Goal: Information Seeking & Learning: Learn about a topic

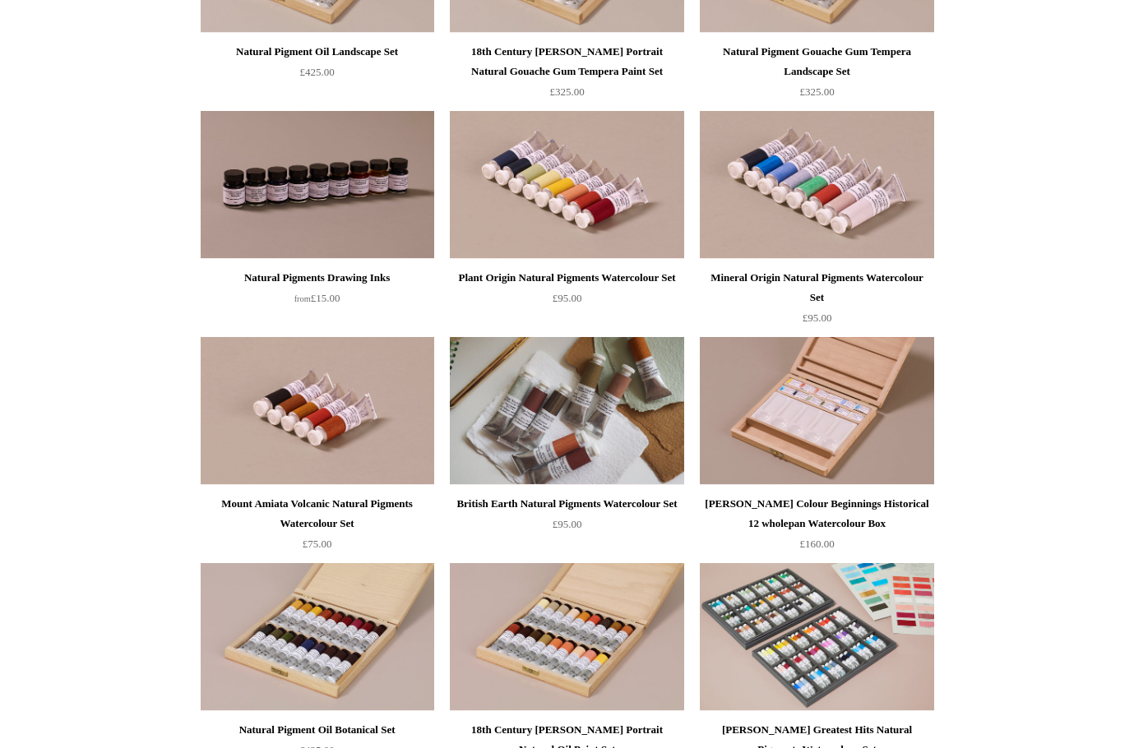
scroll to position [411, 0]
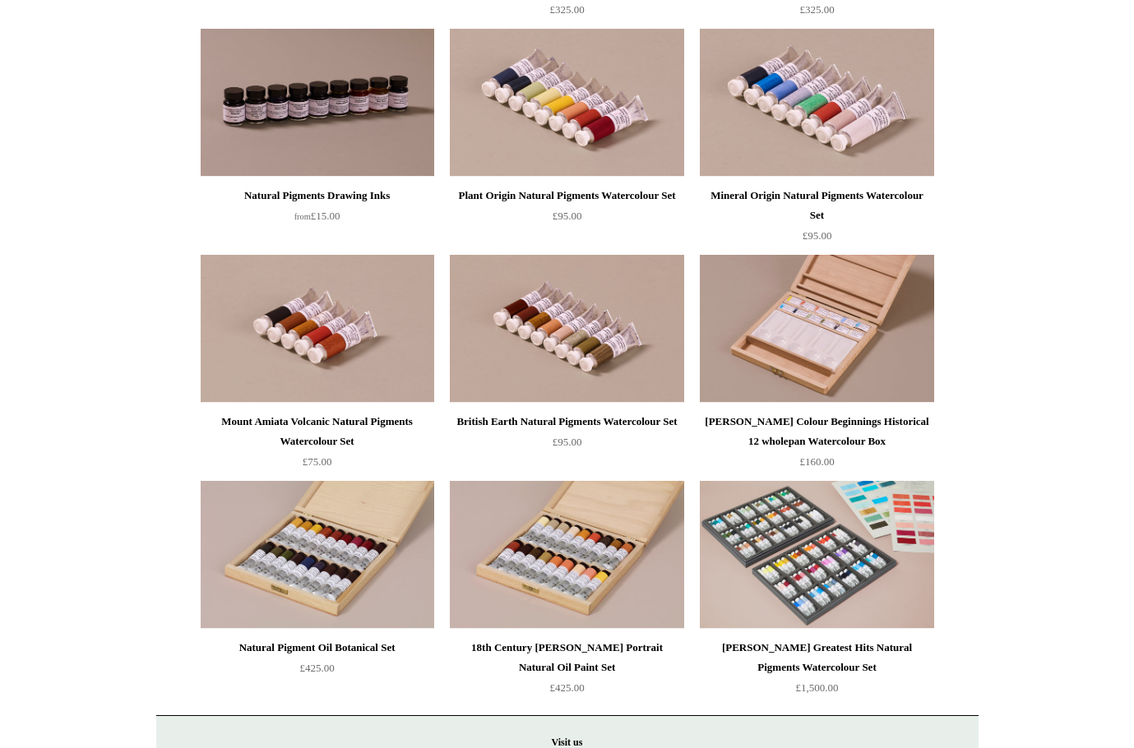
click at [573, 432] on div "British Earth Natural Pigments Watercolour Set" at bounding box center [566, 422] width 225 height 20
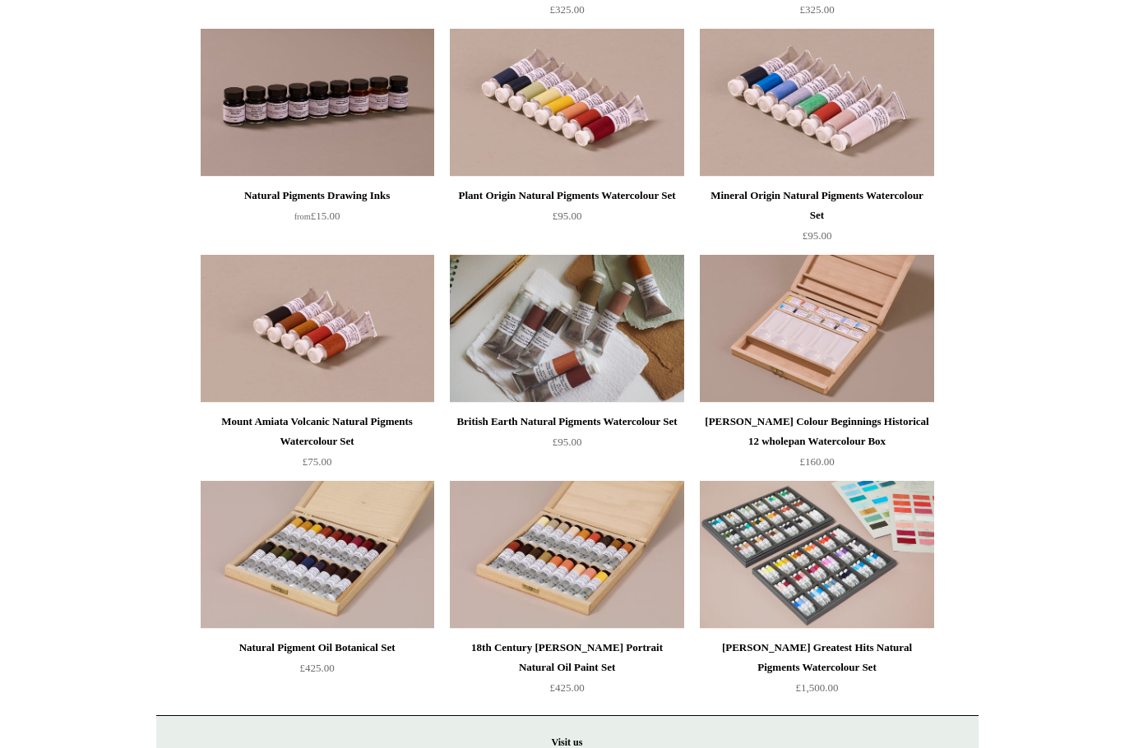
click at [500, 369] on img at bounding box center [567, 329] width 234 height 148
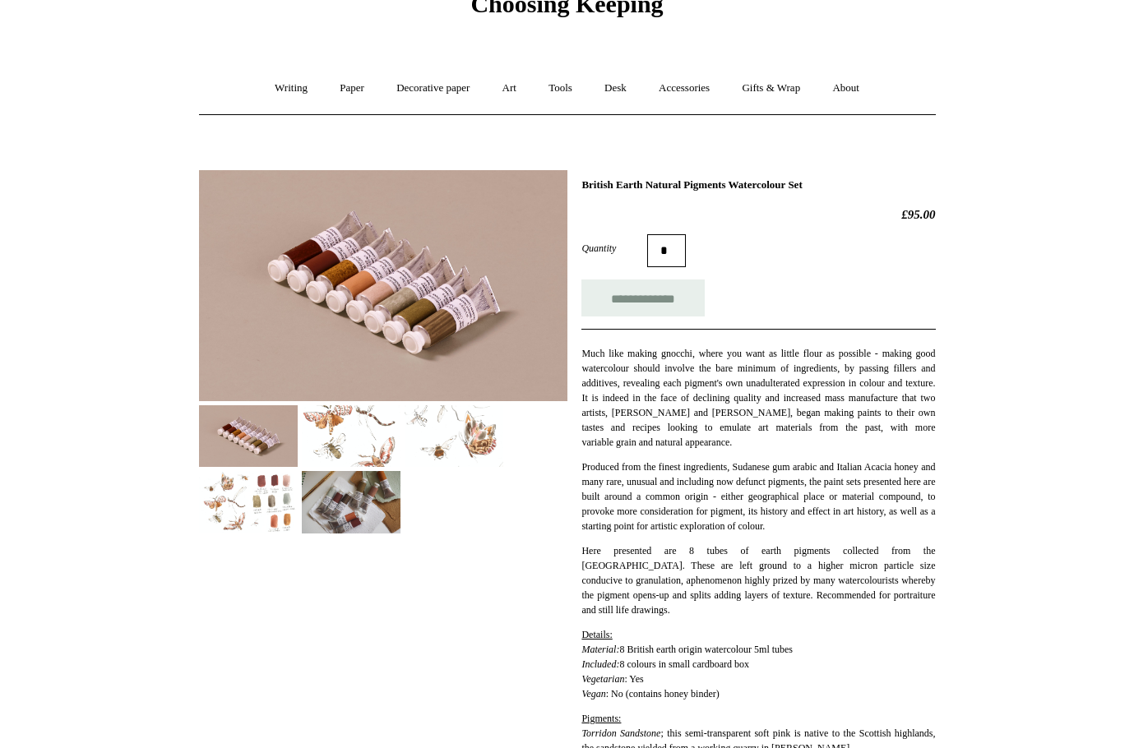
scroll to position [164, 0]
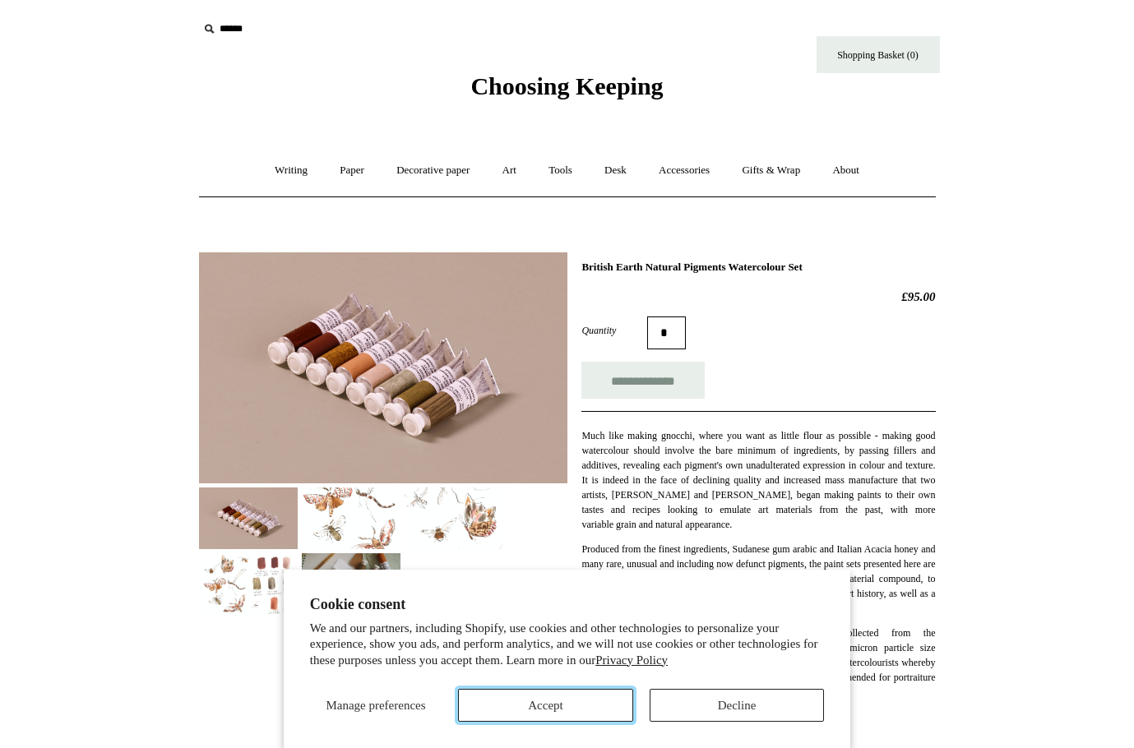
click at [585, 708] on button "Accept" at bounding box center [545, 705] width 175 height 33
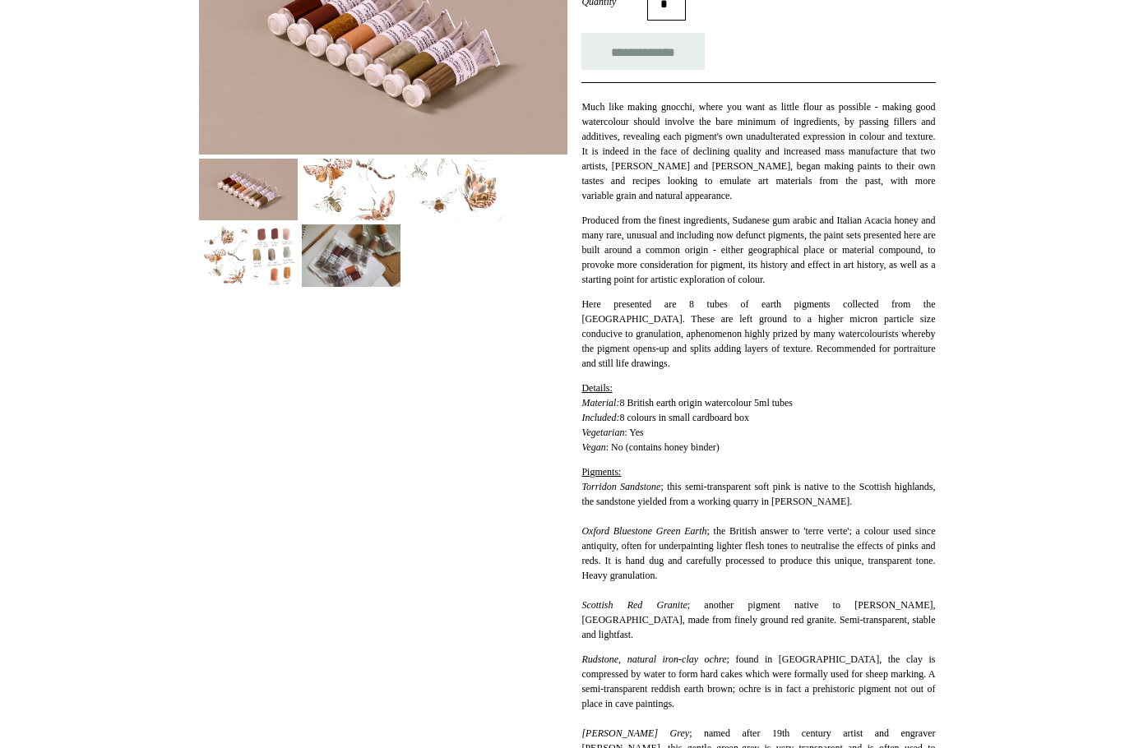
scroll to position [164, 0]
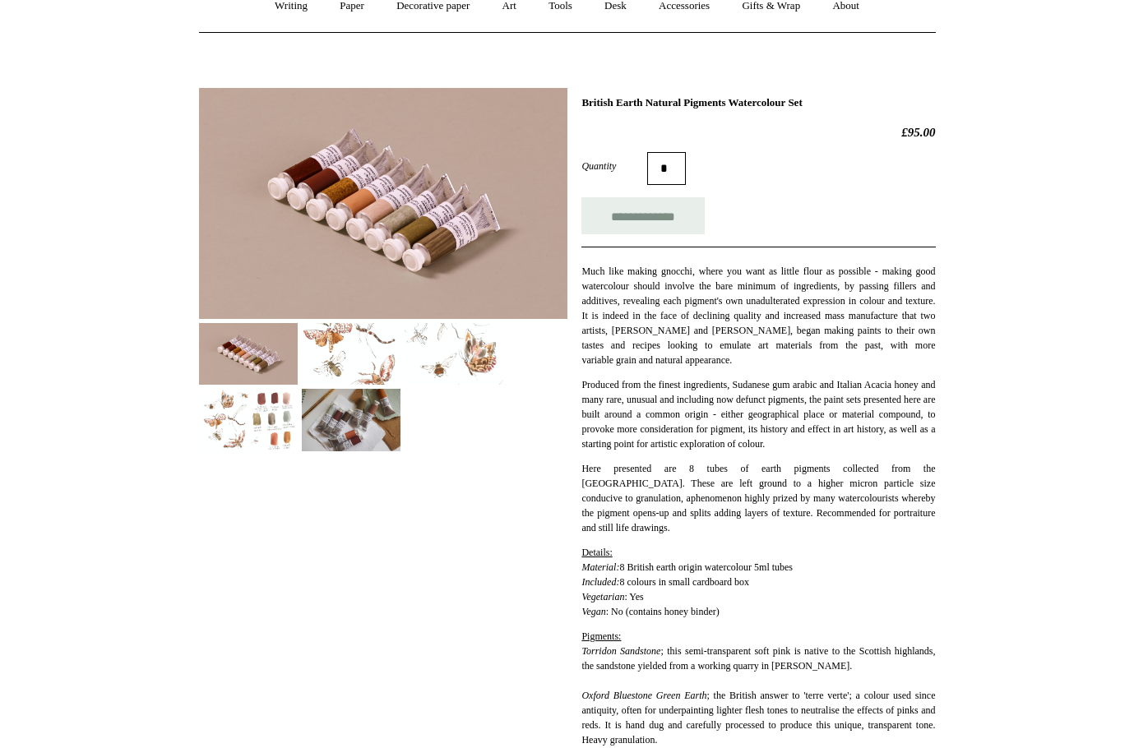
click at [372, 339] on img at bounding box center [351, 354] width 99 height 62
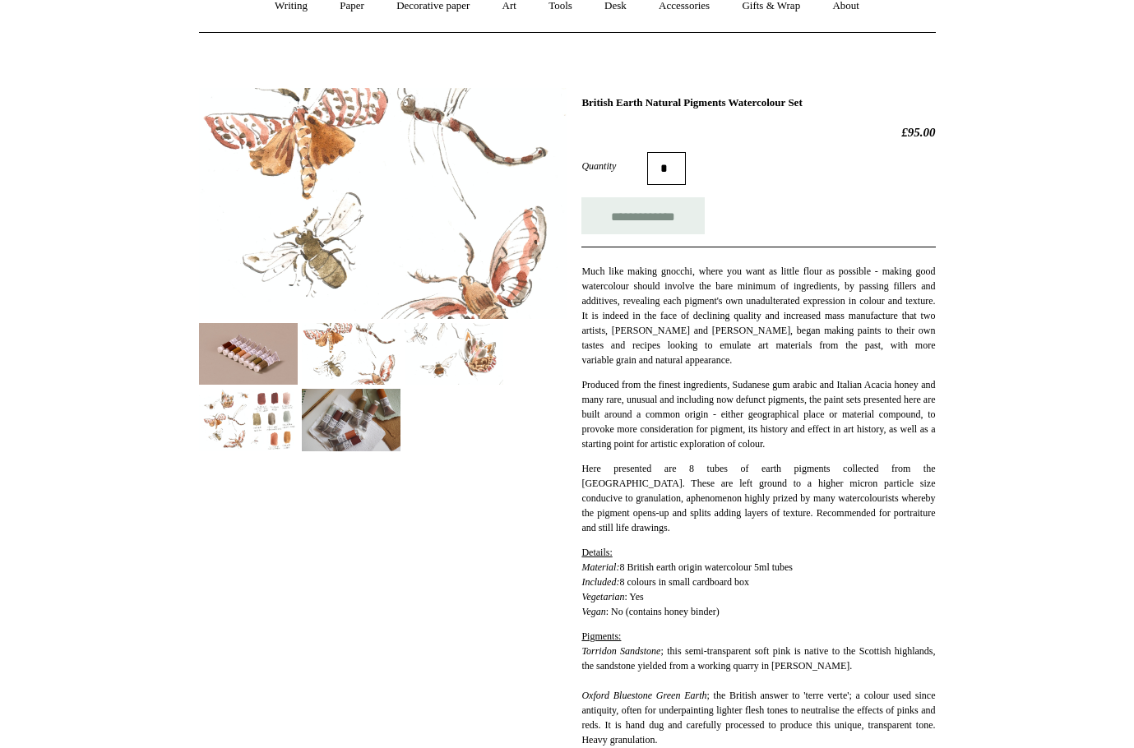
click at [442, 340] on img at bounding box center [454, 354] width 99 height 62
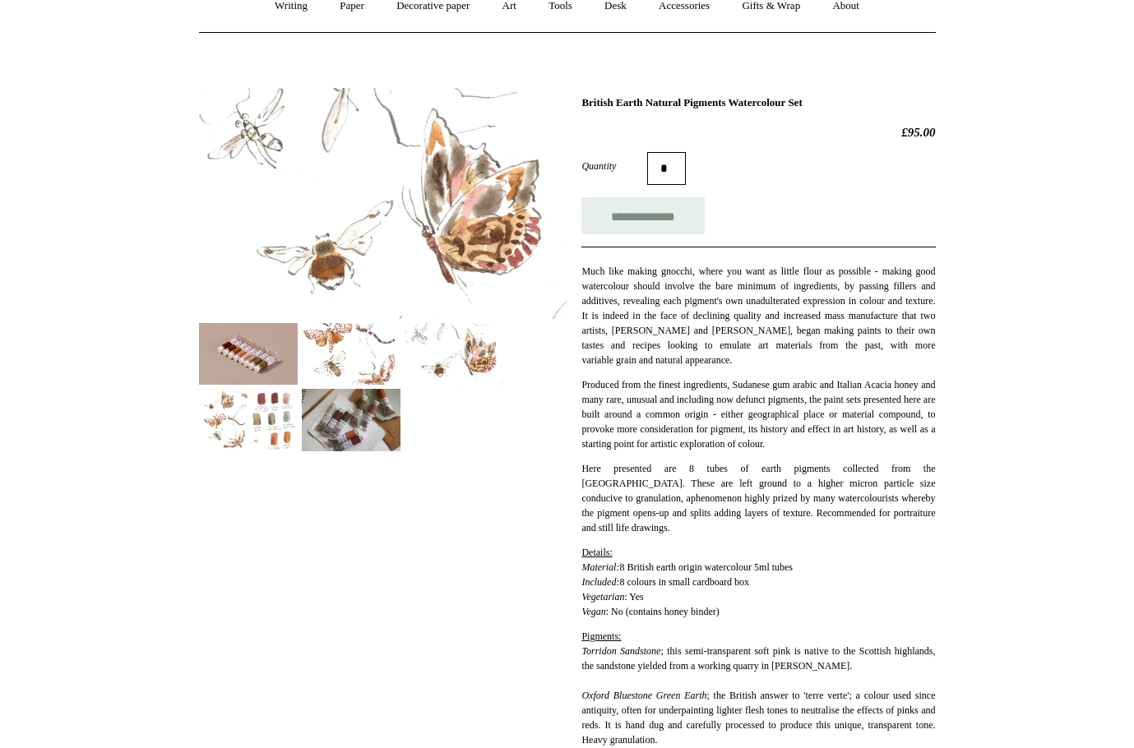
click at [251, 440] on img at bounding box center [248, 420] width 99 height 62
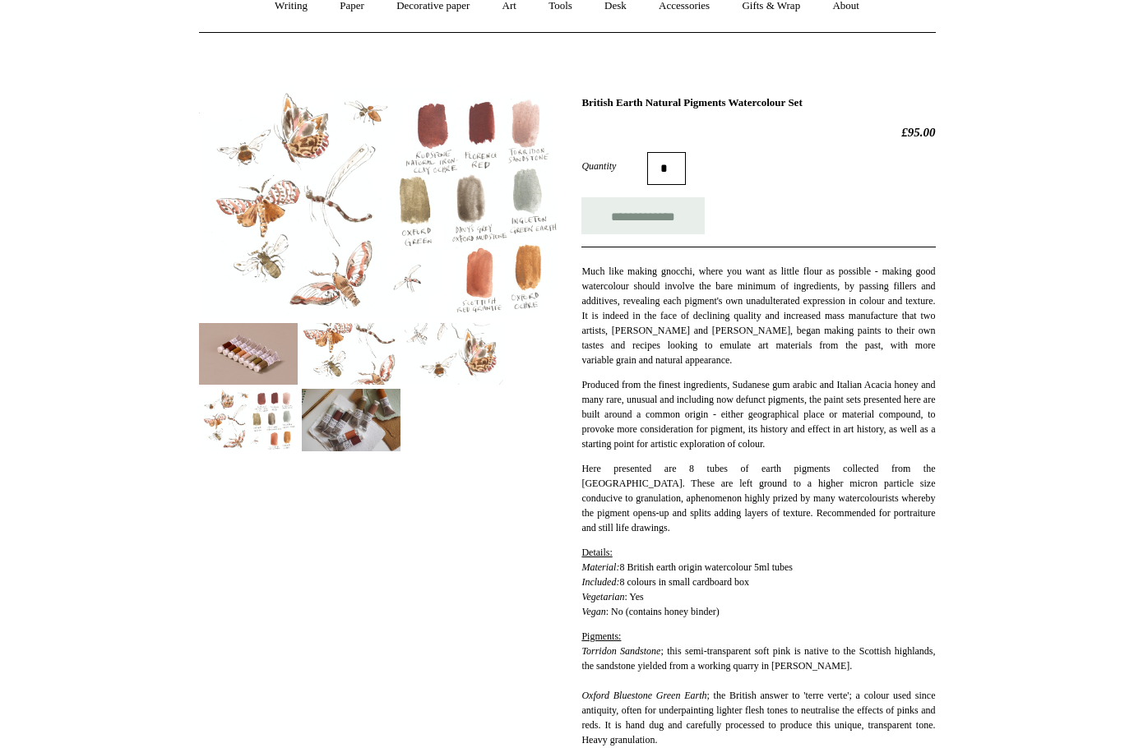
click at [332, 427] on img at bounding box center [351, 420] width 99 height 62
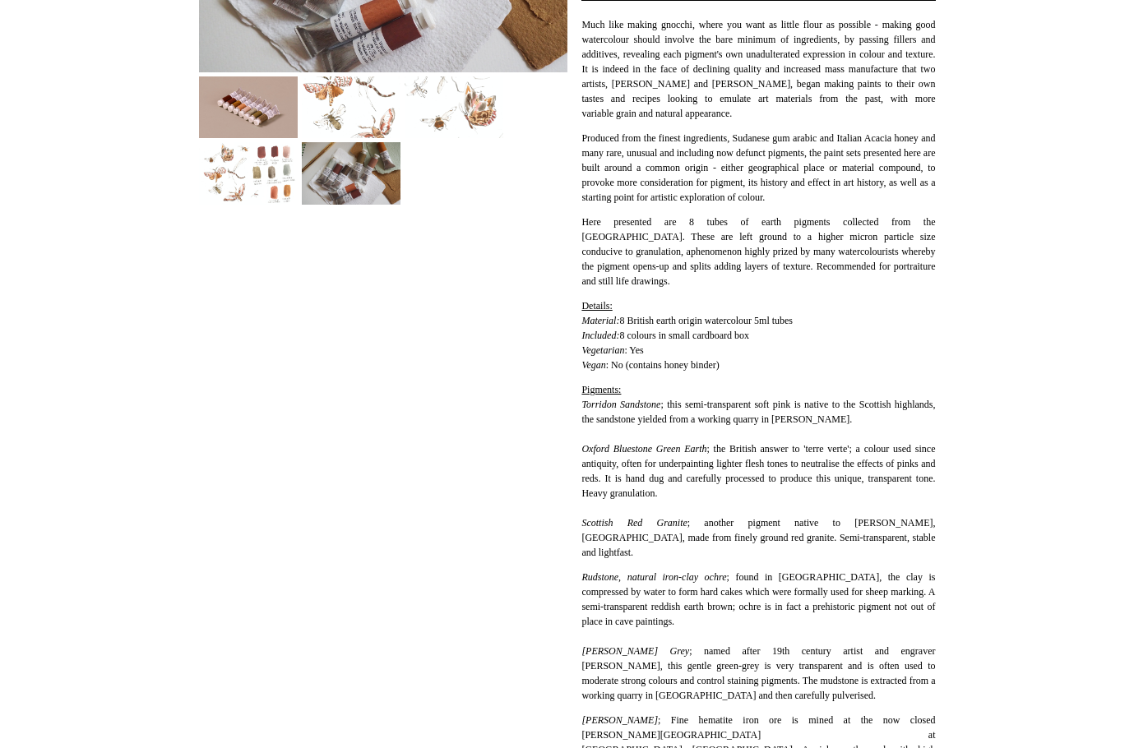
scroll to position [247, 0]
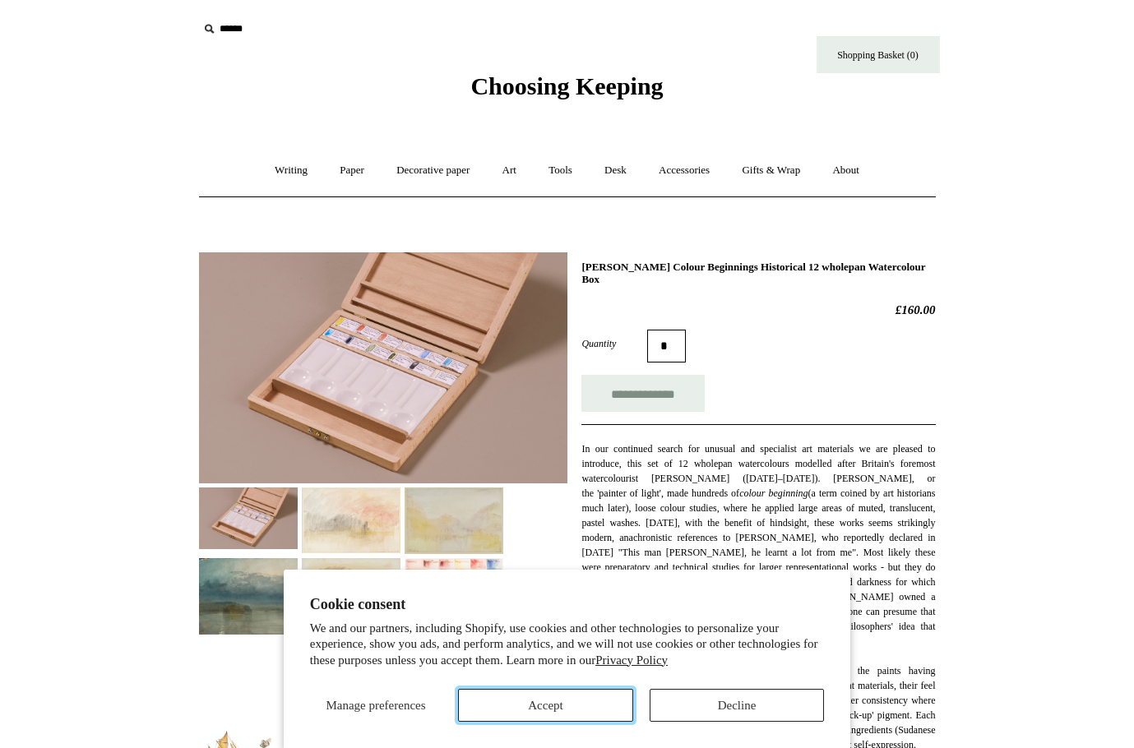
click at [594, 704] on button "Accept" at bounding box center [545, 705] width 175 height 33
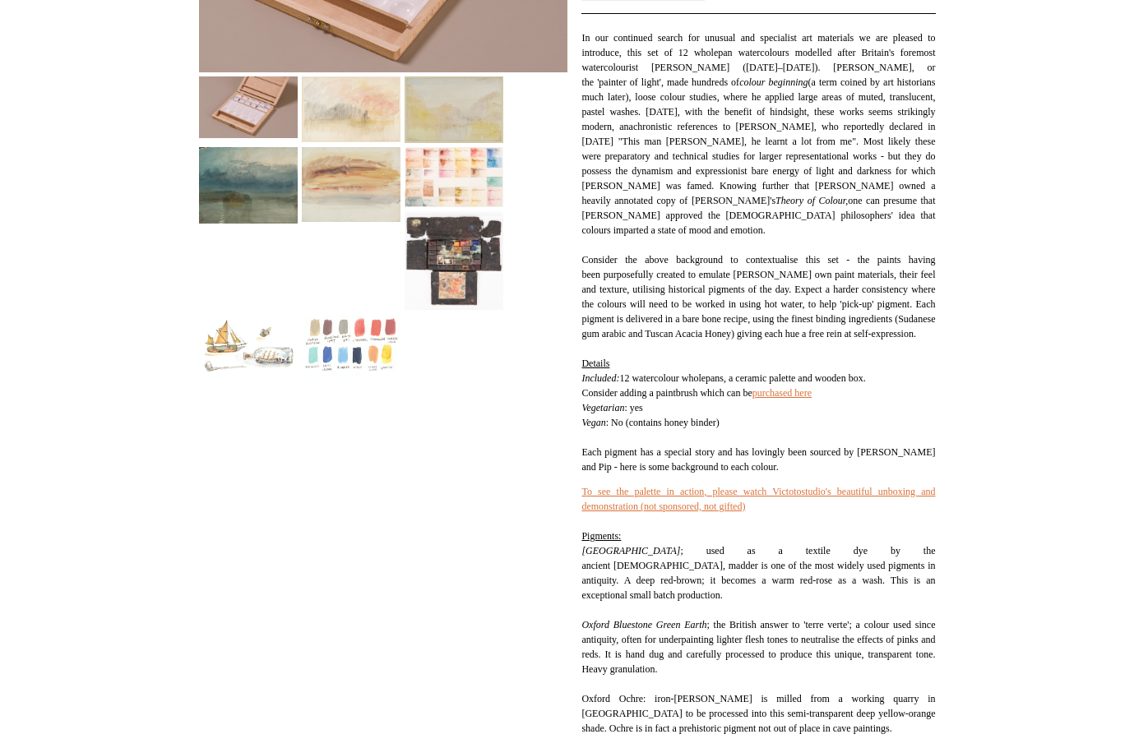
scroll to position [658, 0]
